Goal: Task Accomplishment & Management: Manage account settings

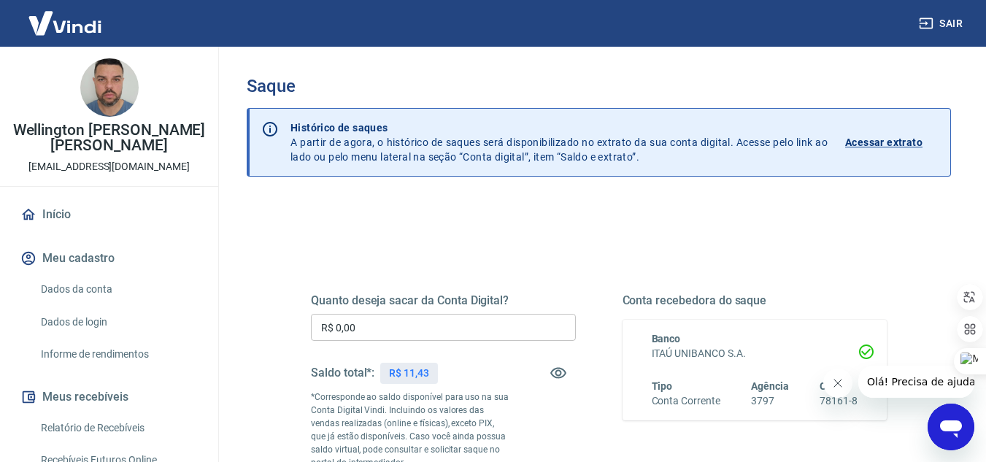
click at [937, 24] on button "Sair" at bounding box center [941, 23] width 53 height 27
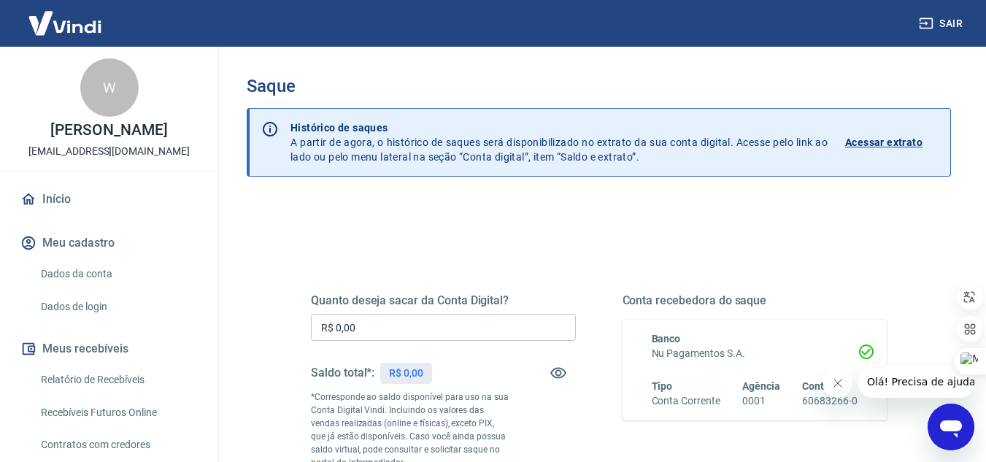
click at [82, 19] on img at bounding box center [65, 23] width 95 height 44
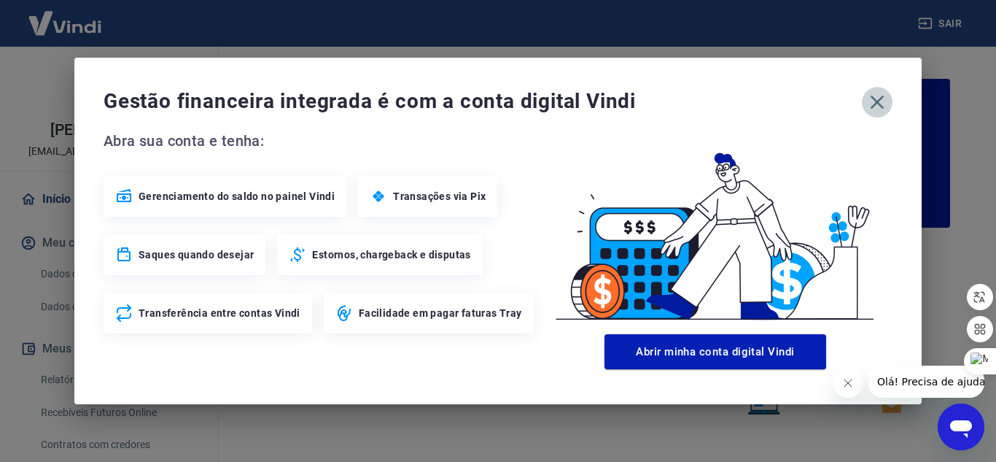
drag, startPoint x: 870, startPoint y: 96, endPoint x: 827, endPoint y: 105, distance: 44.1
click at [870, 96] on icon "button" at bounding box center [877, 101] width 23 height 23
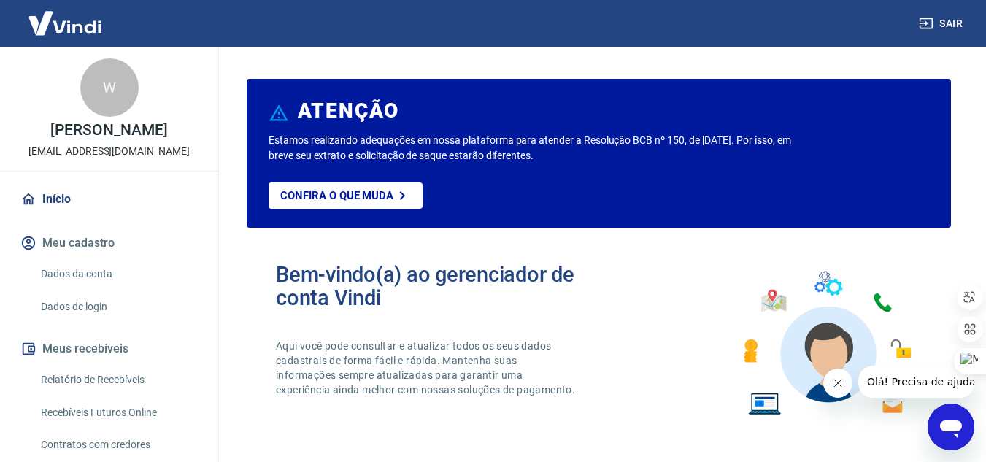
click at [105, 79] on div "W" at bounding box center [109, 87] width 58 height 58
click at [60, 212] on link "Início" at bounding box center [109, 199] width 183 height 32
click at [87, 285] on link "Dados da conta" at bounding box center [118, 274] width 166 height 30
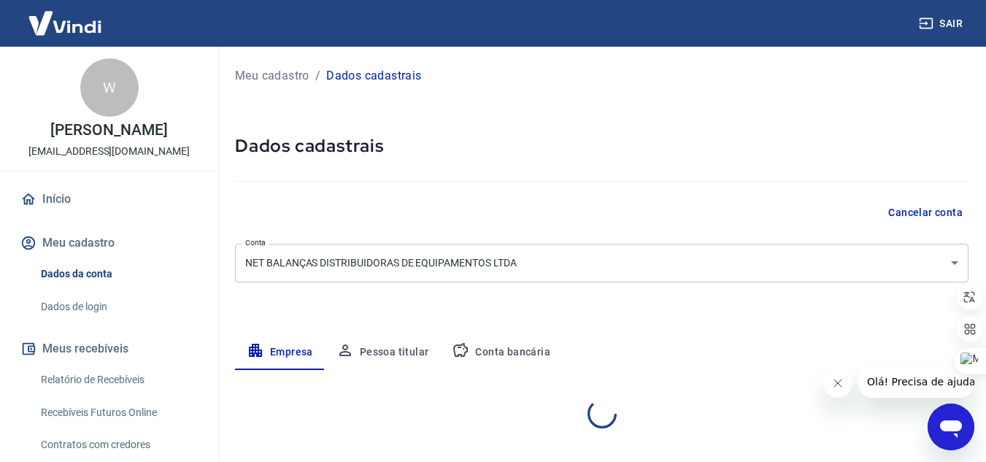
select select "SP"
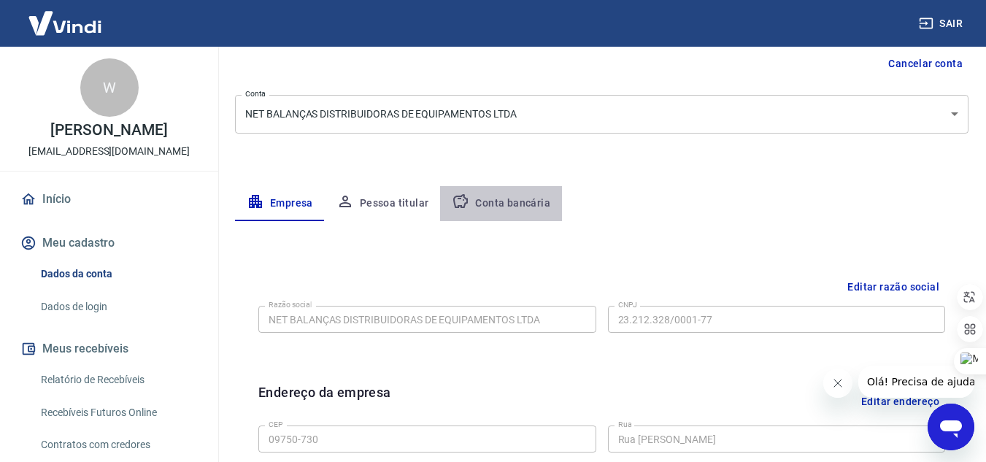
click at [503, 210] on button "Conta bancária" at bounding box center [501, 203] width 122 height 35
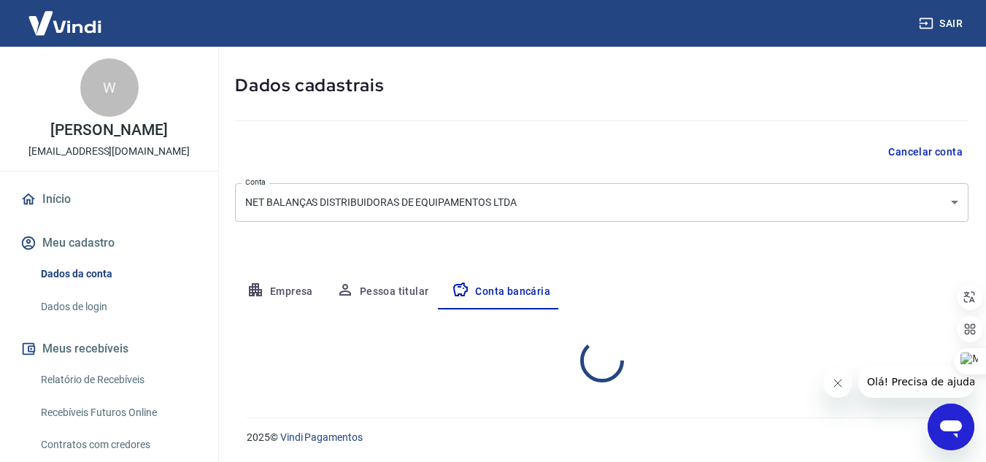
select select "1"
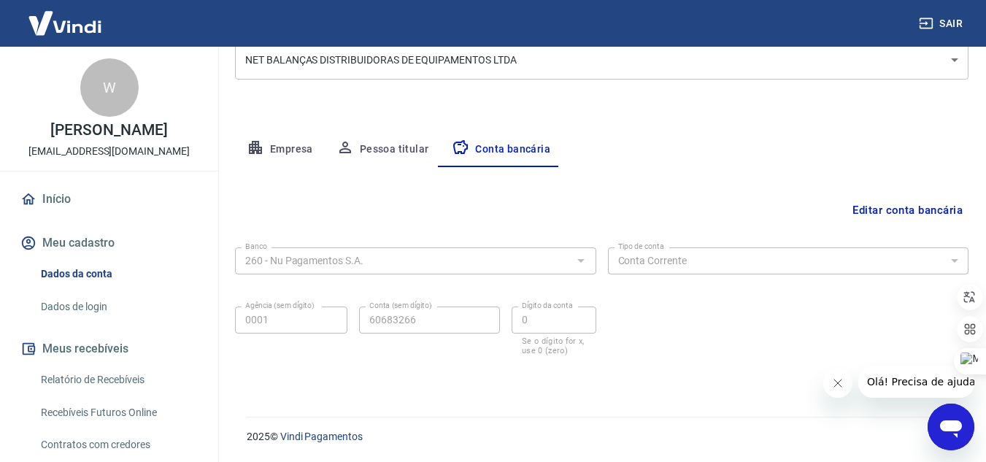
scroll to position [1, 0]
click at [77, 321] on link "Dados de login" at bounding box center [118, 306] width 166 height 30
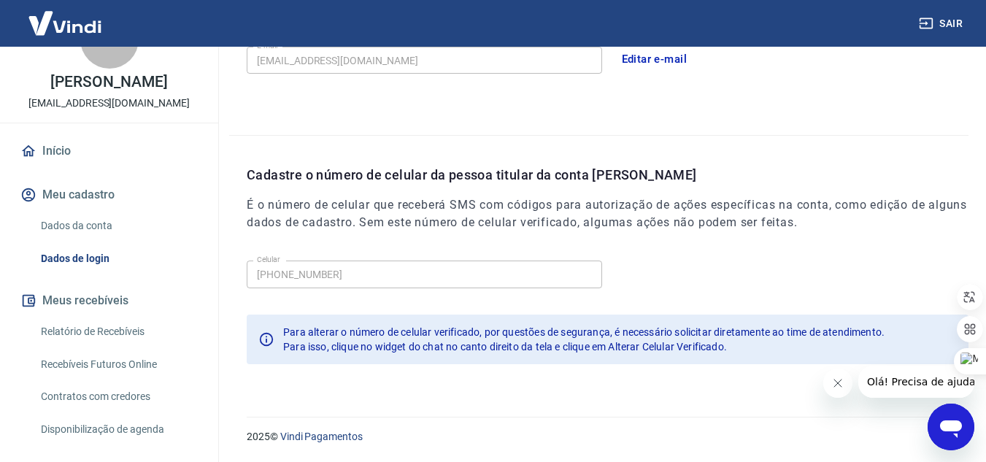
scroll to position [133, 0]
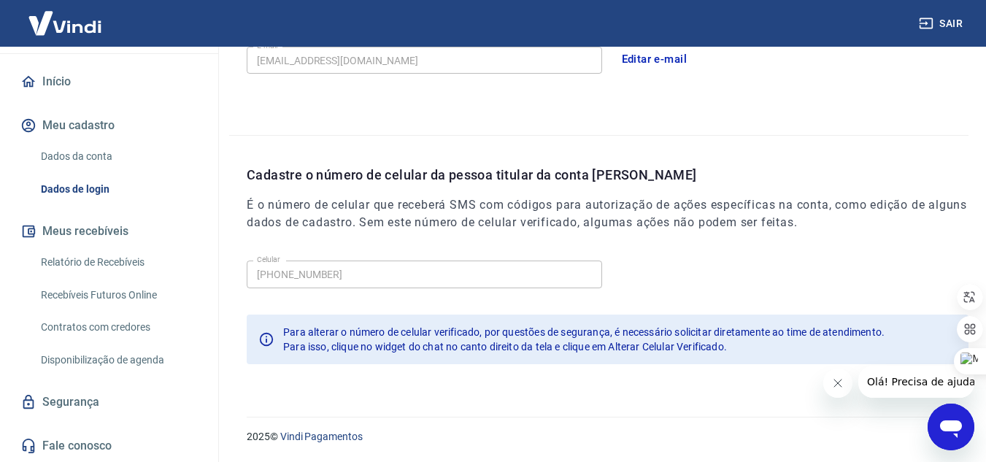
click at [88, 254] on link "Relatório de Recebíveis" at bounding box center [118, 262] width 166 height 30
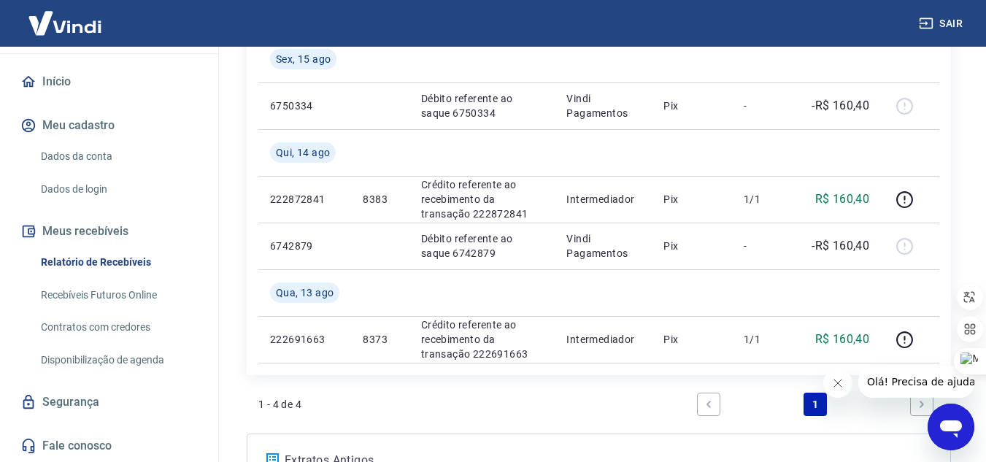
scroll to position [403, 0]
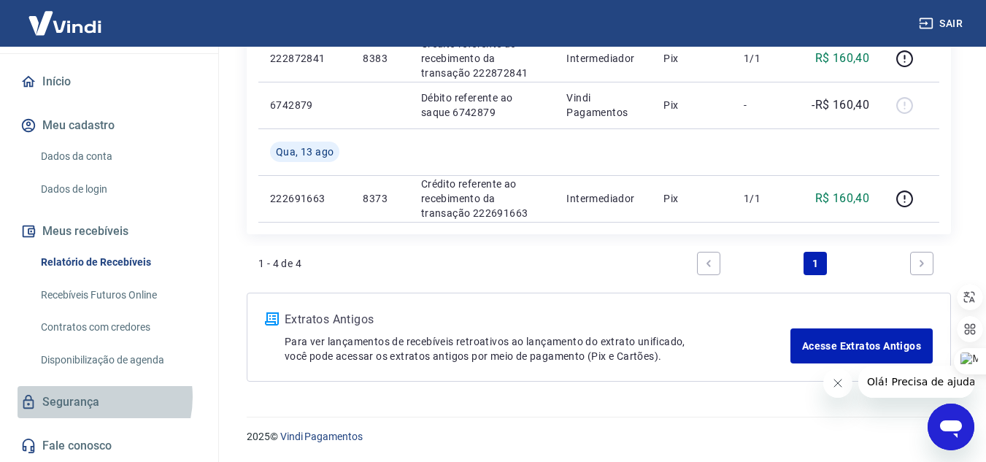
click at [83, 397] on link "Segurança" at bounding box center [109, 402] width 183 height 32
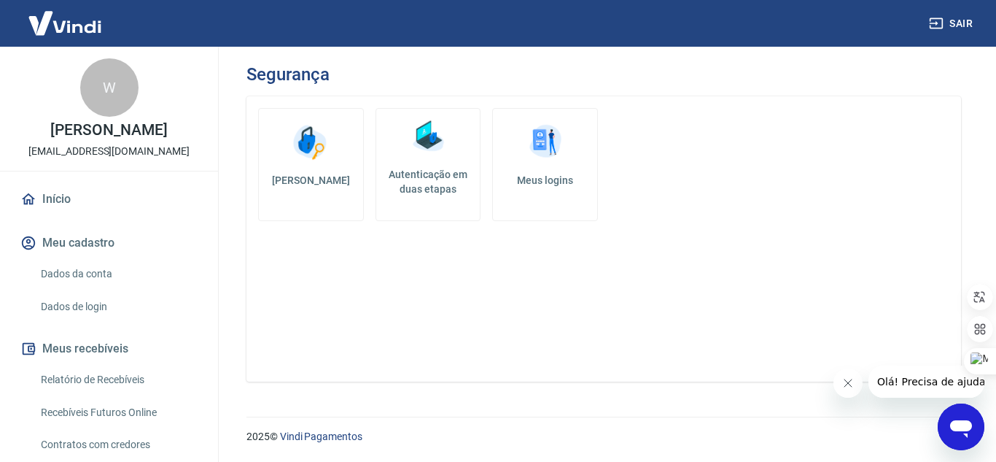
click at [96, 85] on div "W" at bounding box center [109, 87] width 58 height 58
click at [56, 20] on img at bounding box center [65, 23] width 95 height 44
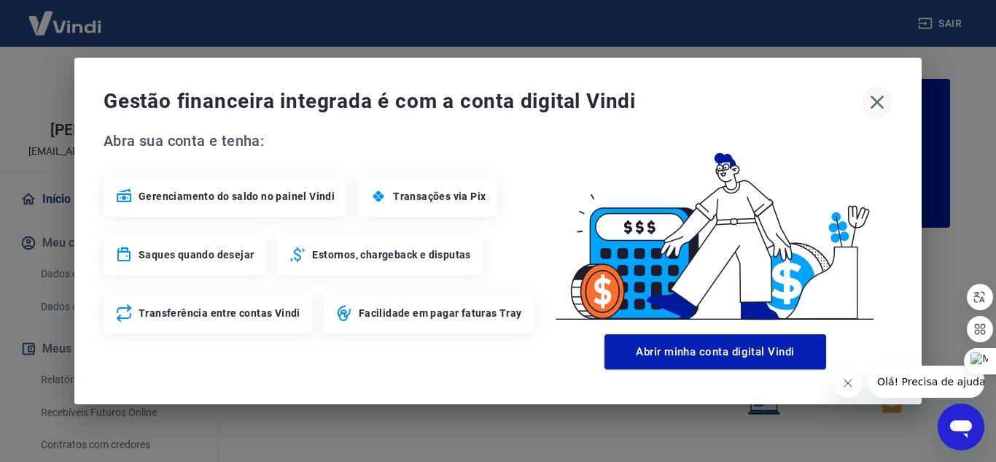
click at [880, 103] on icon "button" at bounding box center [877, 101] width 23 height 23
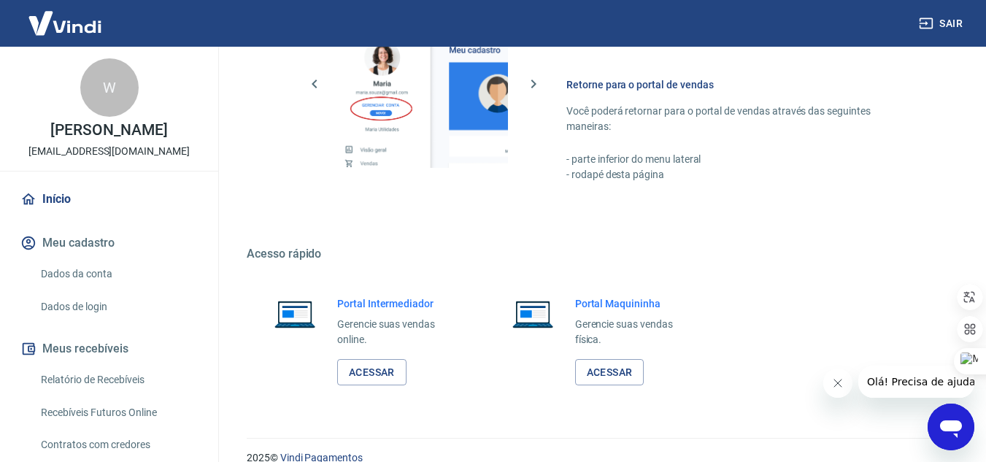
scroll to position [886, 0]
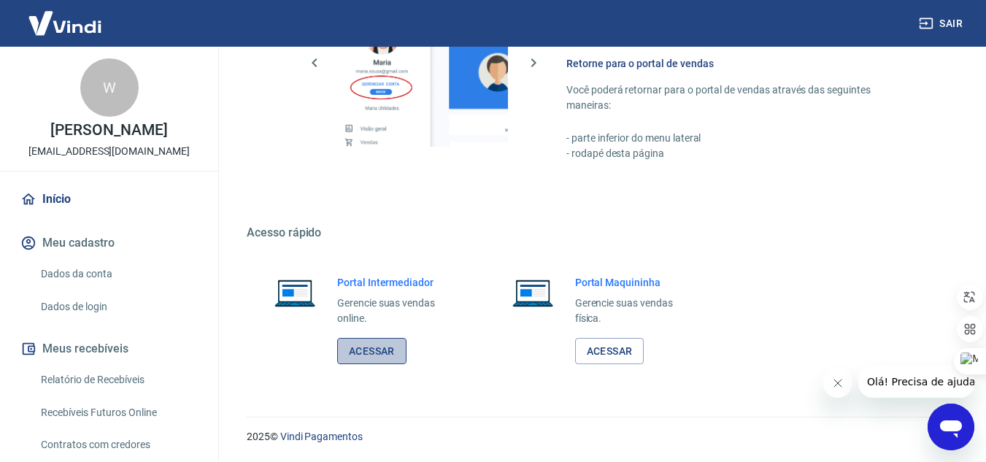
click at [367, 352] on link "Acessar" at bounding box center [371, 351] width 69 height 27
